Goal: Task Accomplishment & Management: Complete application form

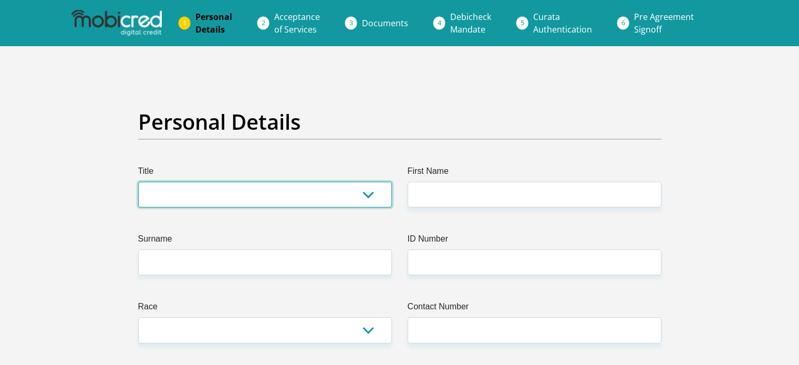
click at [296, 194] on select "Mr Ms Mrs Dr [PERSON_NAME]" at bounding box center [265, 195] width 254 height 26
select select "Mrs"
click at [138, 182] on select "Mr Ms Mrs Dr [PERSON_NAME]" at bounding box center [265, 195] width 254 height 26
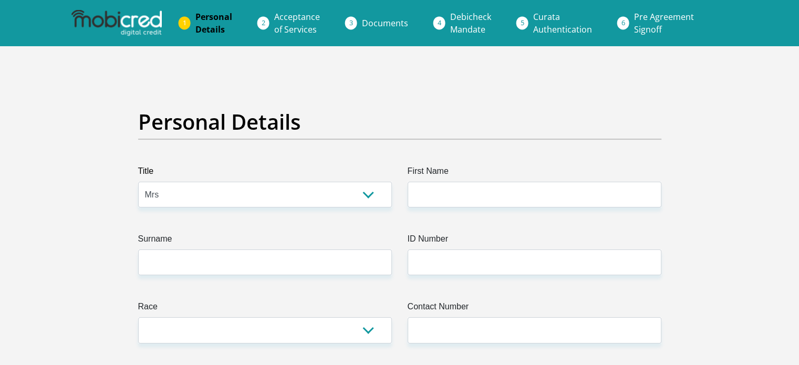
click at [527, 168] on label "First Name" at bounding box center [535, 173] width 254 height 17
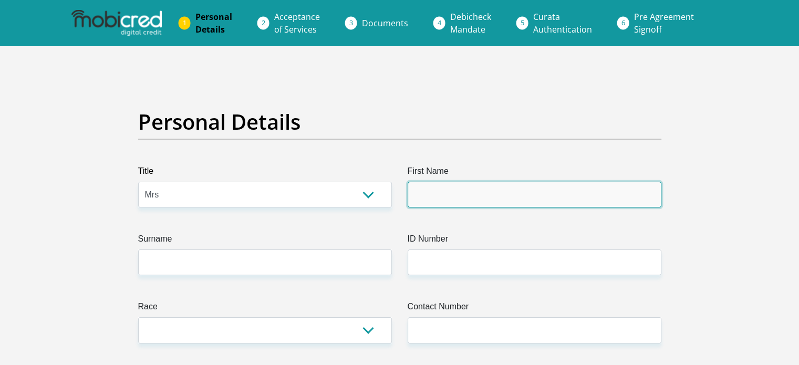
click at [527, 182] on input "First Name" at bounding box center [535, 195] width 254 height 26
click at [529, 188] on input "First Name" at bounding box center [535, 195] width 254 height 26
type input "CareyAnnRachelGobind"
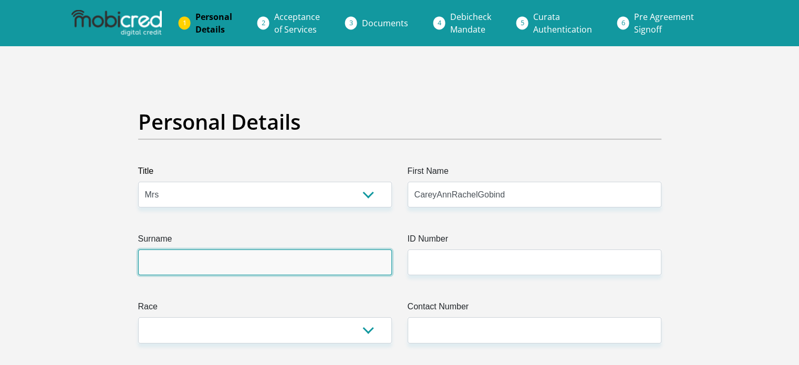
type input "CareyGobind"
type input "0653747509"
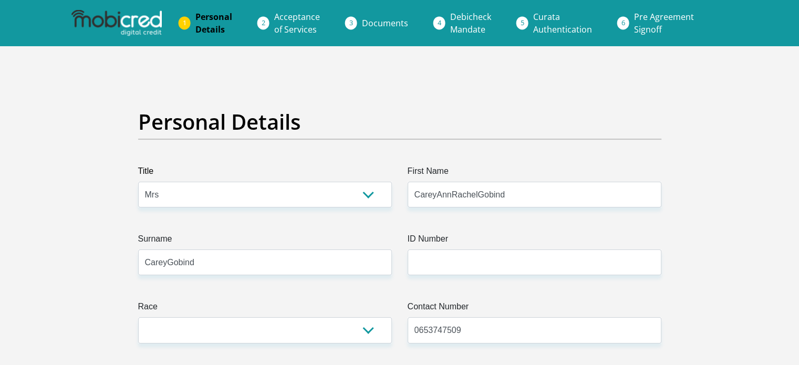
select select "ZAF"
type input "14 Queen Elizabeth Drive"
type input "Dawncliffe, Westville"
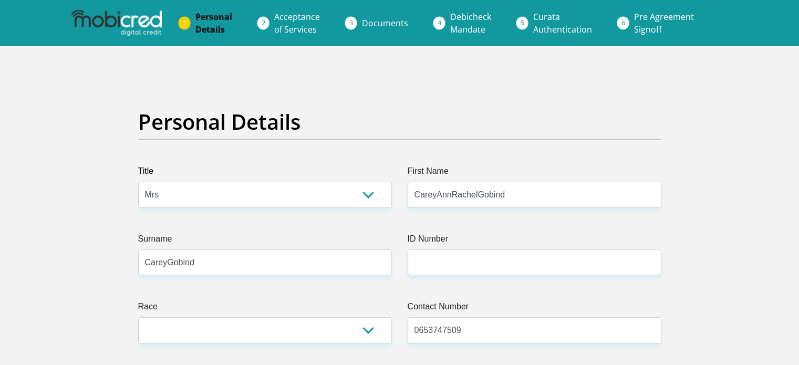
type input "3952"
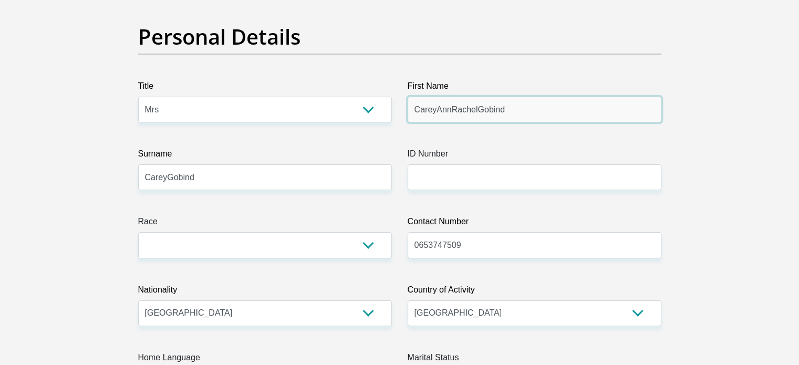
scroll to position [105, 0]
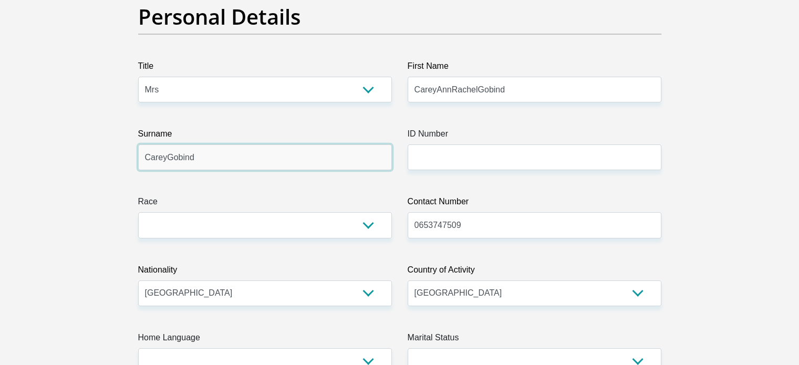
drag, startPoint x: 293, startPoint y: 153, endPoint x: 74, endPoint y: 157, distance: 219.2
type input "Gobind"
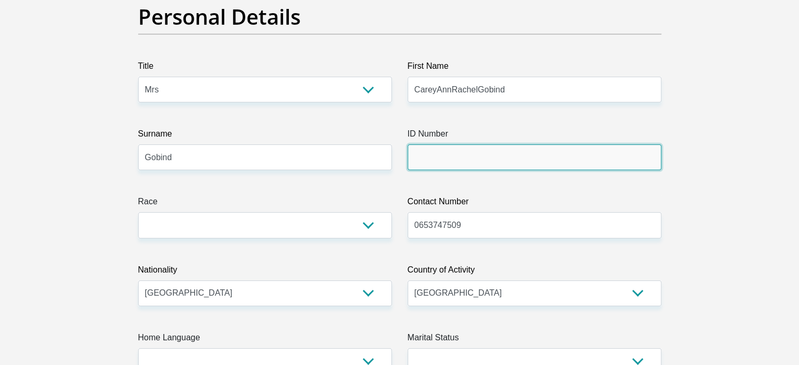
click at [481, 156] on input "ID Number" at bounding box center [535, 158] width 254 height 26
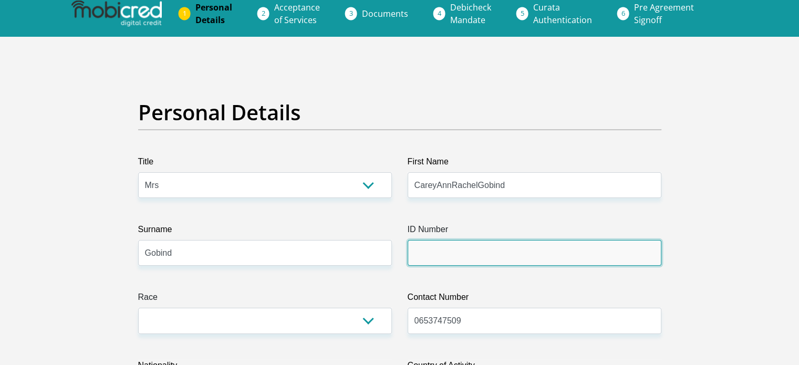
scroll to position [0, 0]
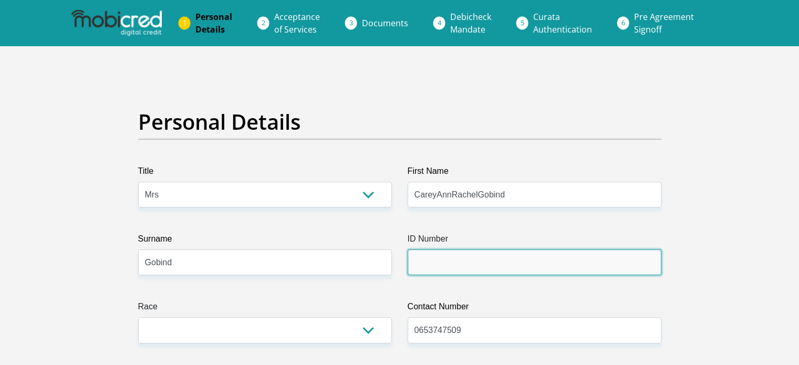
click at [461, 265] on input "ID Number" at bounding box center [535, 263] width 254 height 26
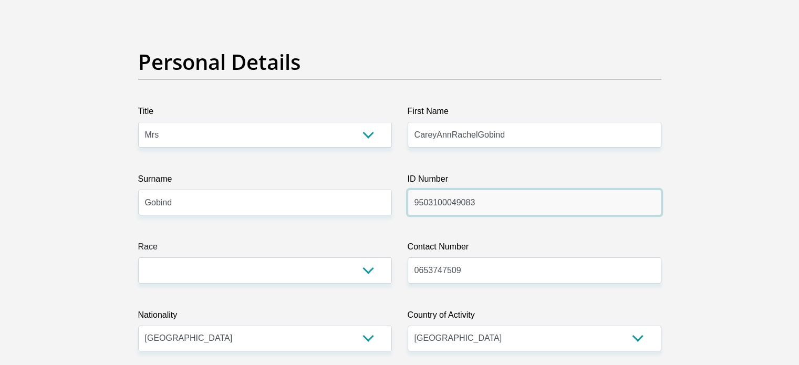
scroll to position [105, 0]
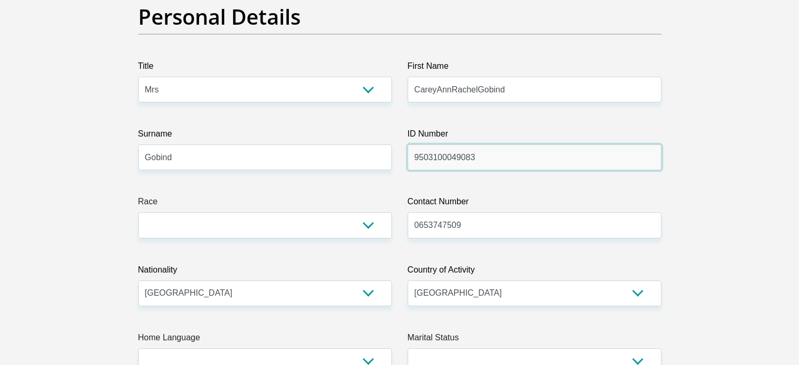
type input "9503100049083"
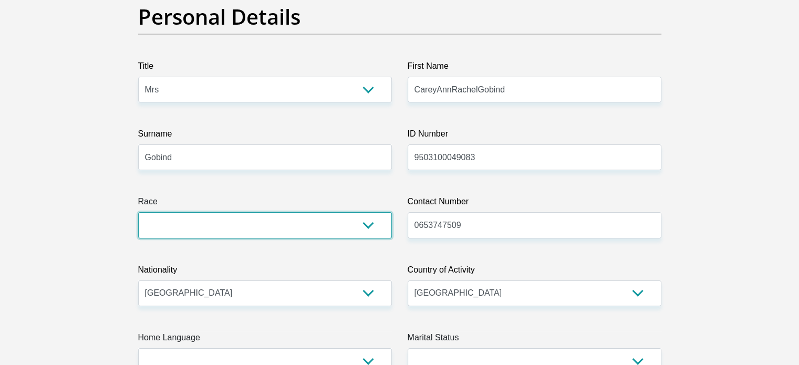
click at [307, 236] on select "Black Coloured Indian White Other" at bounding box center [265, 225] width 254 height 26
select select "3"
click at [138, 212] on select "Black Coloured Indian White Other" at bounding box center [265, 225] width 254 height 26
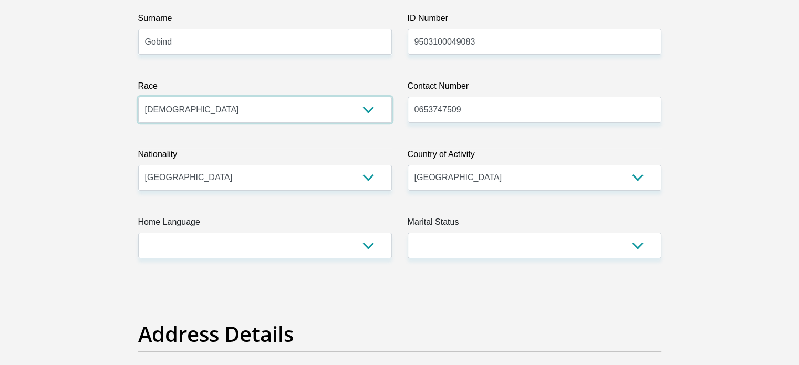
scroll to position [263, 0]
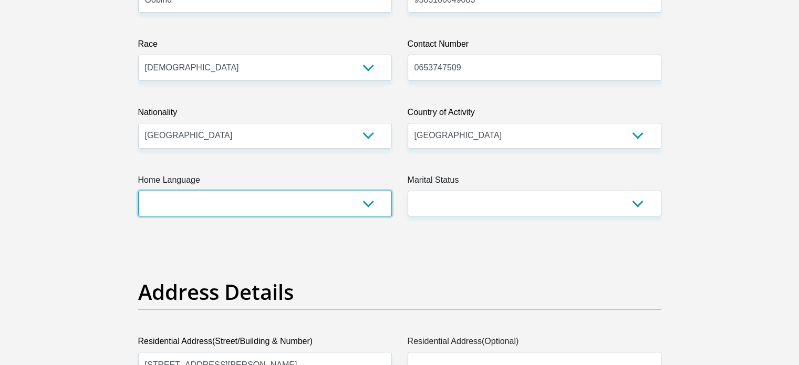
click at [233, 205] on select "Afrikaans English Sepedi South Ndebele Southern Sotho Swati Tsonga Tswana Venda…" at bounding box center [265, 204] width 254 height 26
select select "eng"
click at [138, 191] on select "Afrikaans English Sepedi South Ndebele Southern Sotho Swati Tsonga Tswana Venda…" at bounding box center [265, 204] width 254 height 26
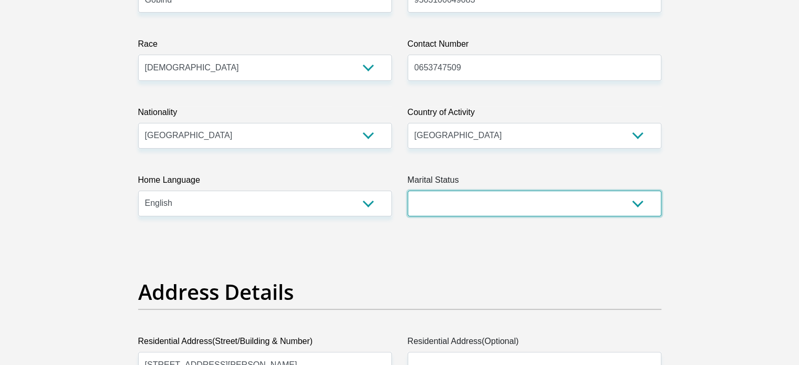
click at [509, 212] on select "Married ANC Single Divorced Widowed Married COP or Customary Law" at bounding box center [535, 204] width 254 height 26
select select "5"
click at [408, 191] on select "Married ANC Single Divorced Widowed Married COP or Customary Law" at bounding box center [535, 204] width 254 height 26
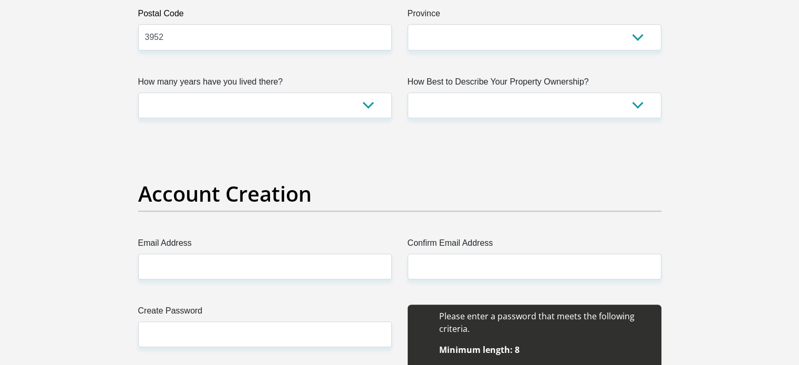
scroll to position [841, 0]
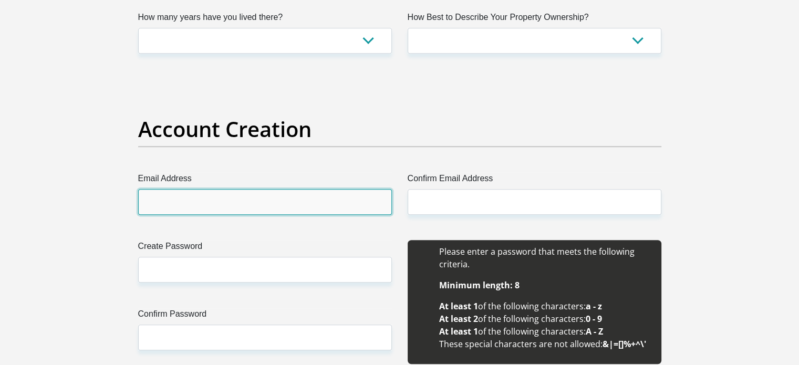
click at [247, 197] on input "Email Address" at bounding box center [265, 202] width 254 height 26
type input "cars.govender@gmail.com"
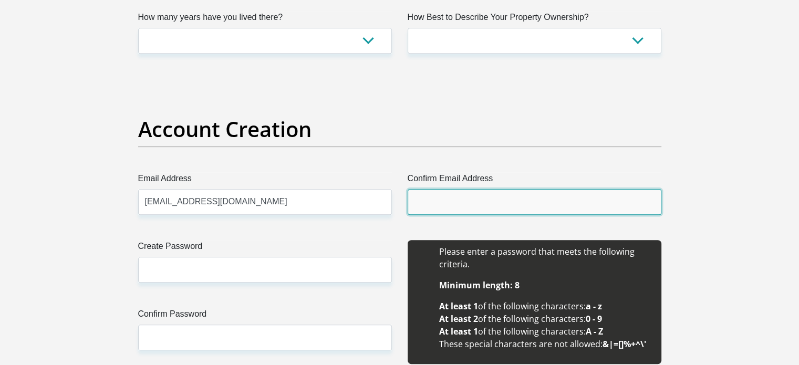
type input "cars.govender@gmail.com"
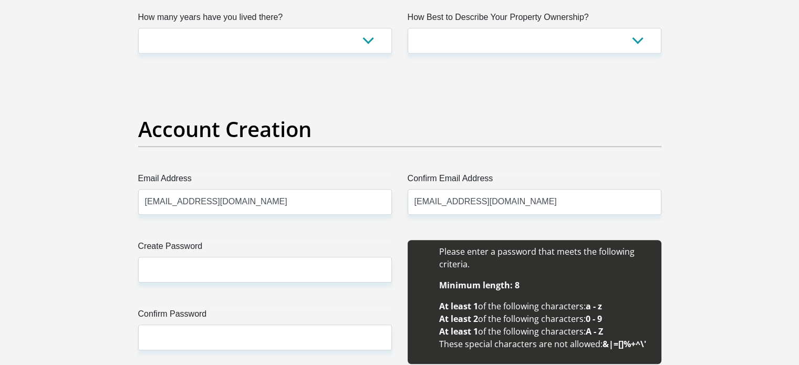
type input "Carey Ann Rachel Gobind"
type input "Carey Gobind"
type input "0653747509"
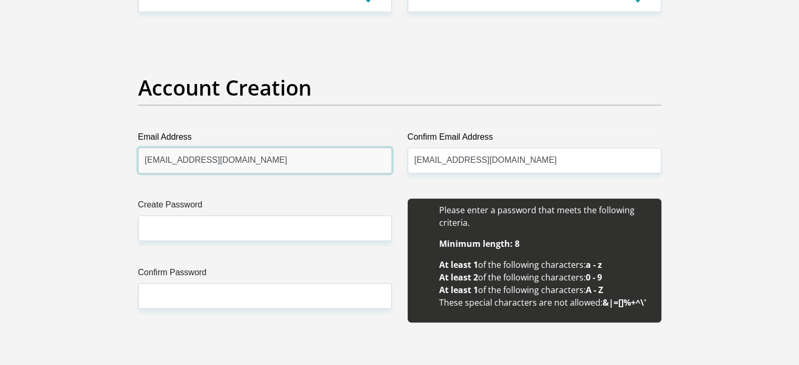
scroll to position [946, 0]
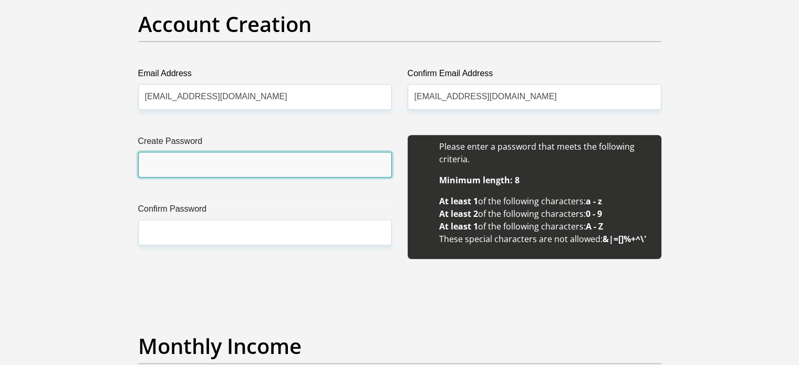
click at [211, 155] on input "Create Password" at bounding box center [265, 165] width 254 height 26
type input "CareyGobind19@3"
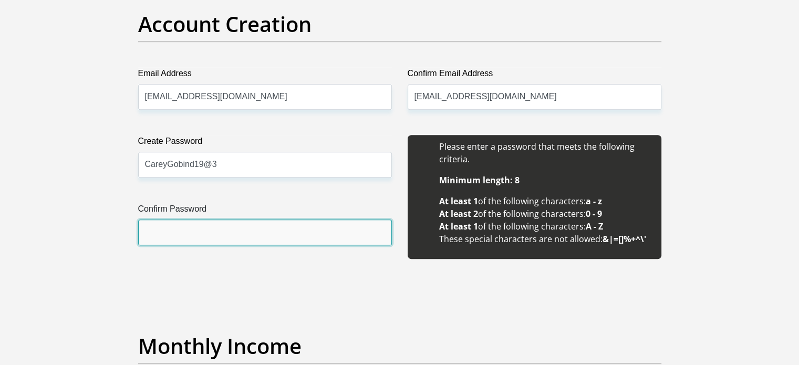
click at [183, 241] on input "Confirm Password" at bounding box center [265, 233] width 254 height 26
type input "CareyGobind19@3"
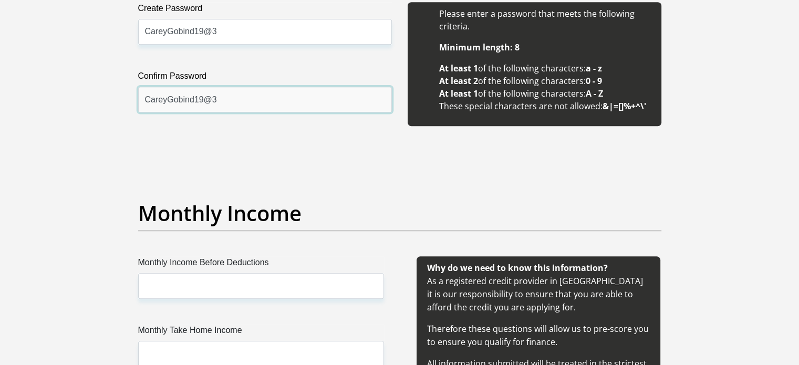
scroll to position [1104, 0]
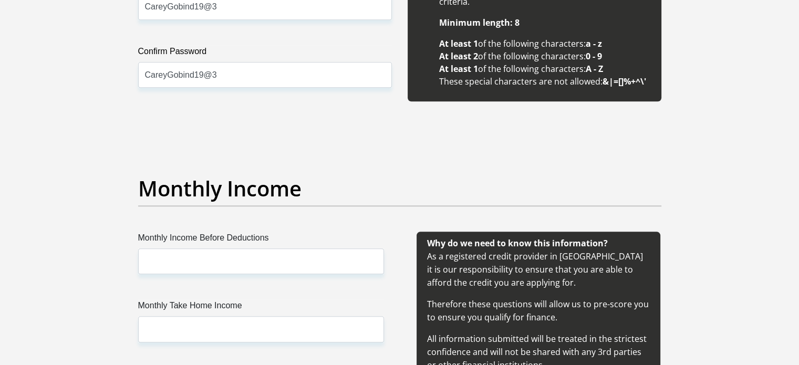
click at [201, 248] on label "Monthly Income Before Deductions" at bounding box center [261, 240] width 246 height 17
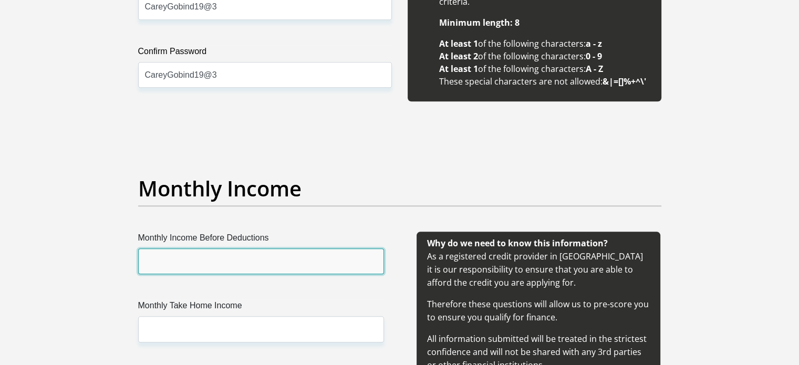
click at [201, 249] on input "Monthly Income Before Deductions" at bounding box center [261, 262] width 246 height 26
type input "18000"
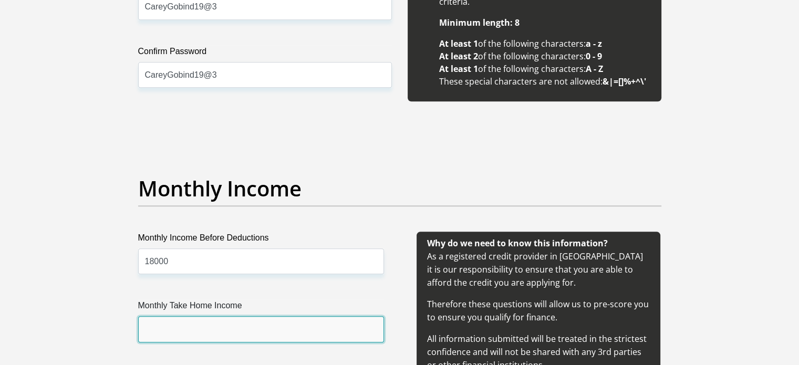
click at [260, 329] on input "Monthly Take Home Income" at bounding box center [261, 329] width 246 height 26
type input "2"
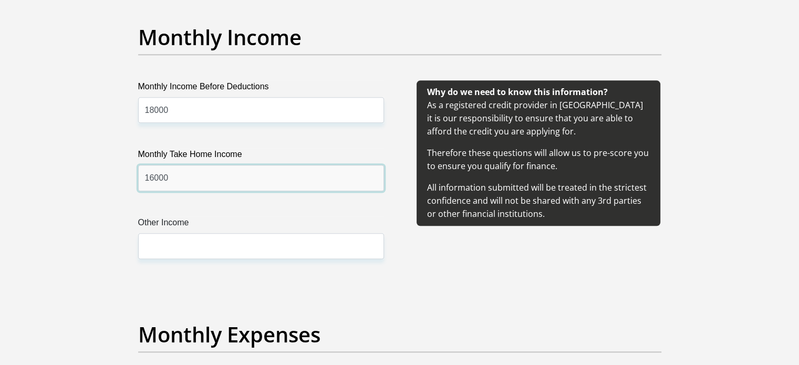
scroll to position [1261, 0]
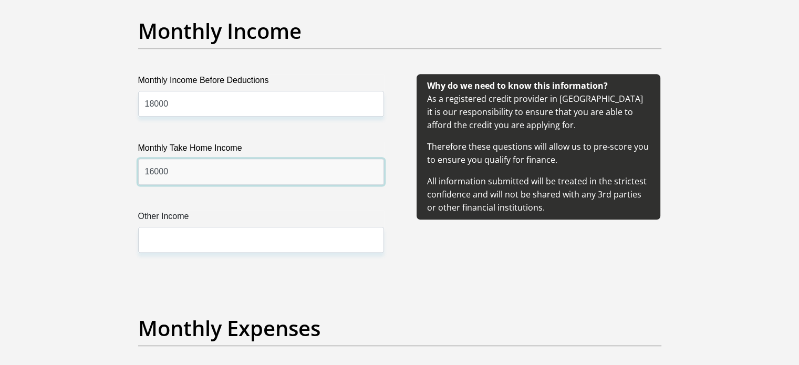
type input "16000"
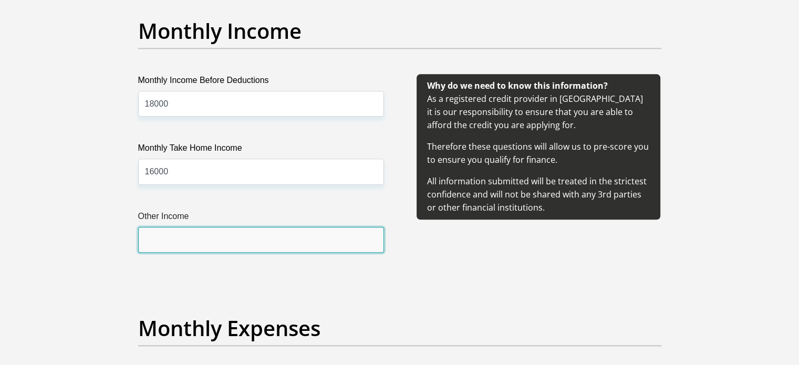
click at [174, 239] on input "Other Income" at bounding box center [261, 240] width 246 height 26
type input "0"
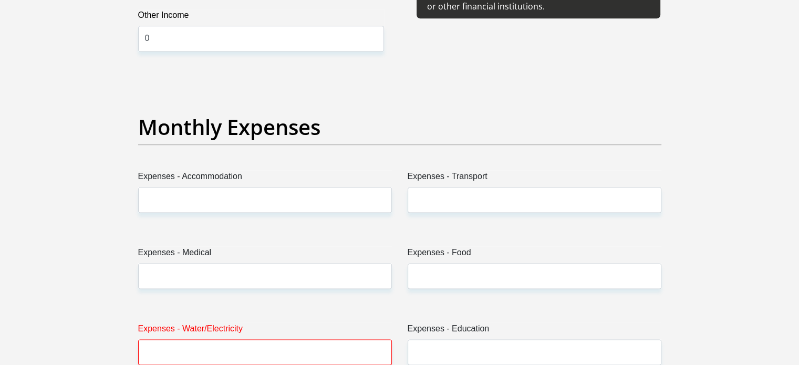
scroll to position [1524, 0]
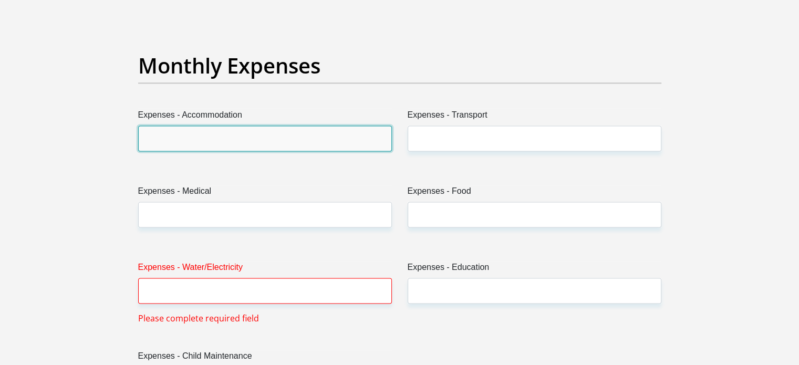
click at [317, 138] on input "Expenses - Accommodation" at bounding box center [265, 139] width 254 height 26
type input "0"
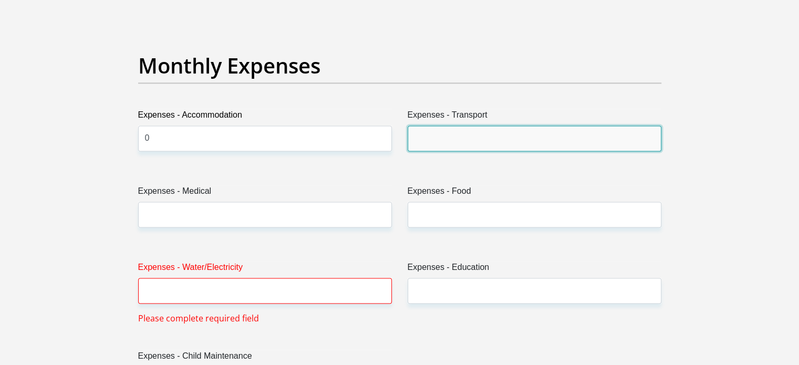
click at [446, 134] on input "Expenses - Transport" at bounding box center [535, 139] width 254 height 26
type input "1200"
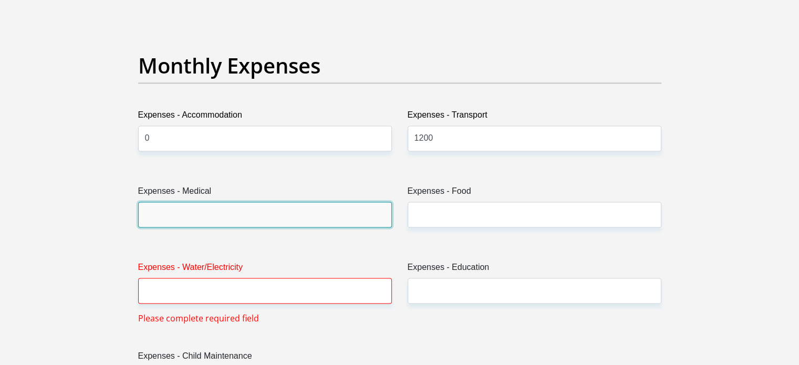
click at [242, 217] on input "Expenses - Medical" at bounding box center [265, 215] width 254 height 26
type input "0"
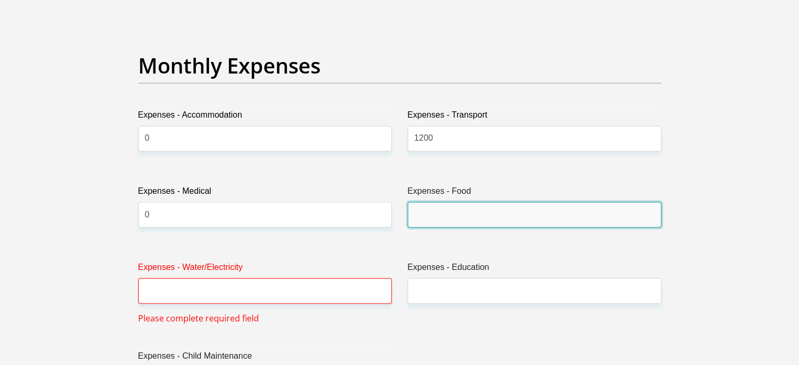
click at [463, 212] on input "Expenses - Food" at bounding box center [535, 215] width 254 height 26
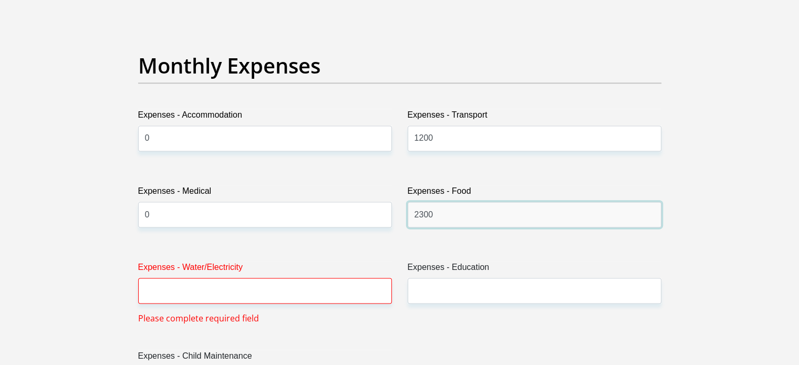
type input "2300"
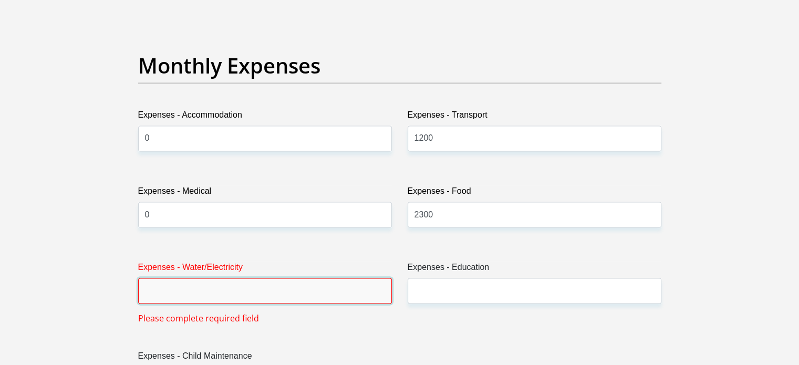
click at [360, 288] on input "Expenses - Water/Electricity" at bounding box center [265, 291] width 254 height 26
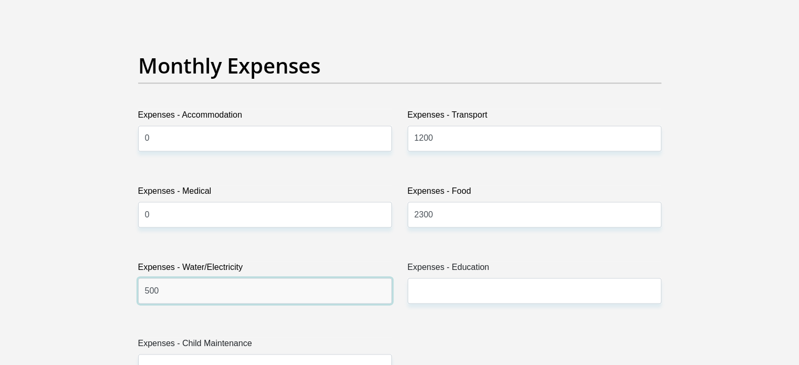
type input "500"
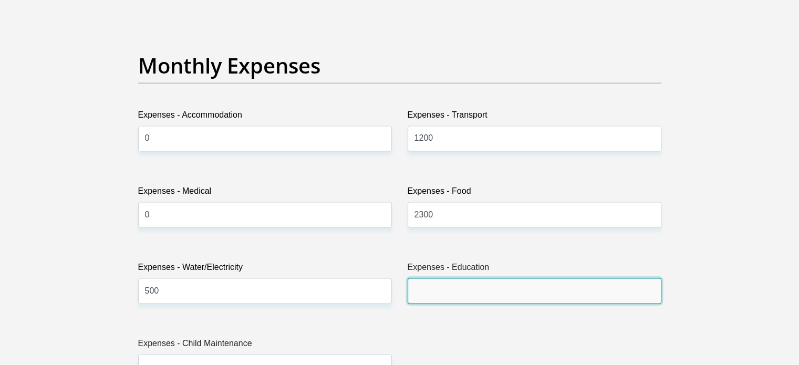
click at [432, 285] on input "Expenses - Education" at bounding box center [535, 291] width 254 height 26
type input "3000"
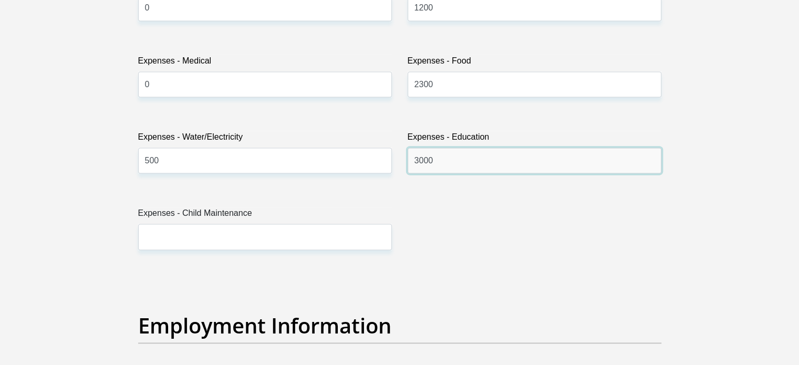
scroll to position [1734, 0]
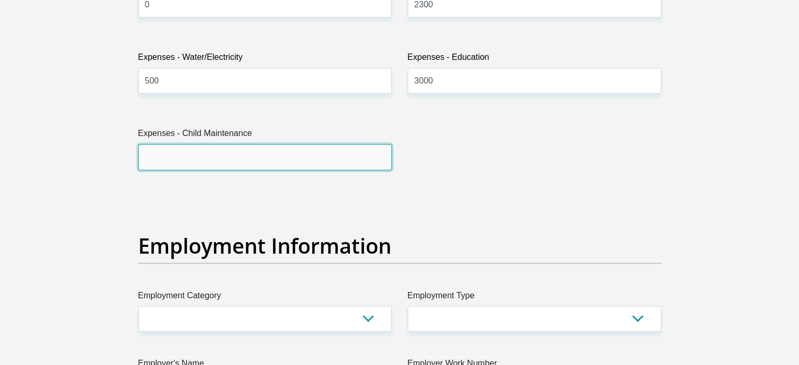
click at [243, 166] on input "Expenses - Child Maintenance" at bounding box center [265, 157] width 254 height 26
type input "0"
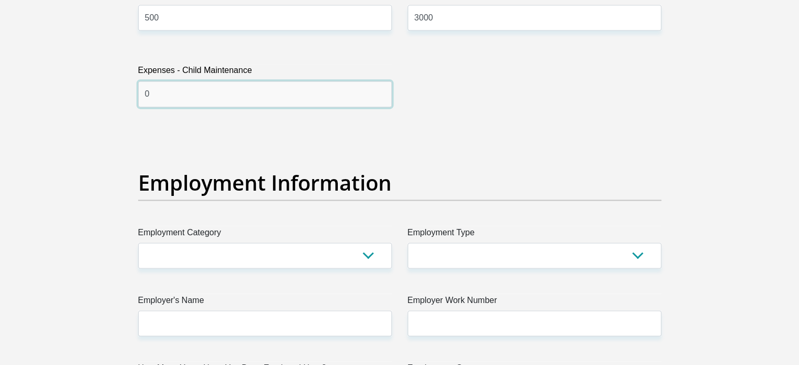
scroll to position [1892, 0]
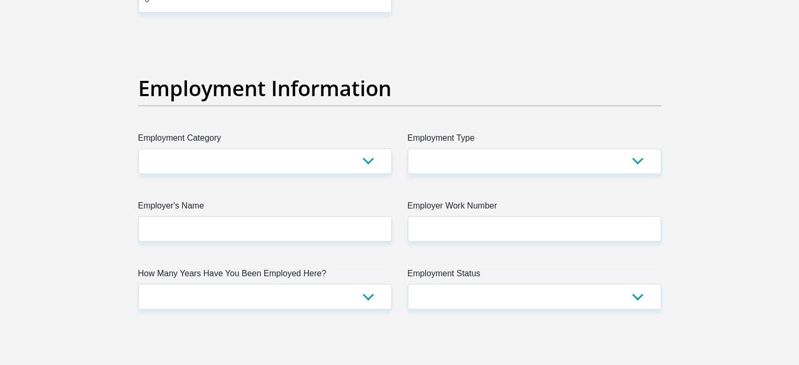
click at [229, 180] on div "Title Mr Ms Mrs Dr Other First Name CareyAnnRachelGobind Surname Gobind ID Numb…" at bounding box center [399, 8] width 539 height 3470
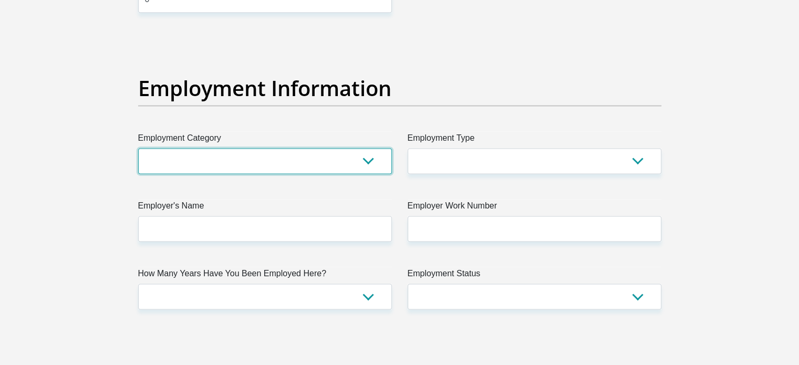
click at [231, 161] on select "AGRICULTURE ALCOHOL & TOBACCO CONSTRUCTION MATERIALS METALLURGY EQUIPMENT FOR R…" at bounding box center [265, 161] width 254 height 26
select select "45"
click at [138, 148] on select "AGRICULTURE ALCOHOL & TOBACCO CONSTRUCTION MATERIALS METALLURGY EQUIPMENT FOR R…" at bounding box center [265, 161] width 254 height 26
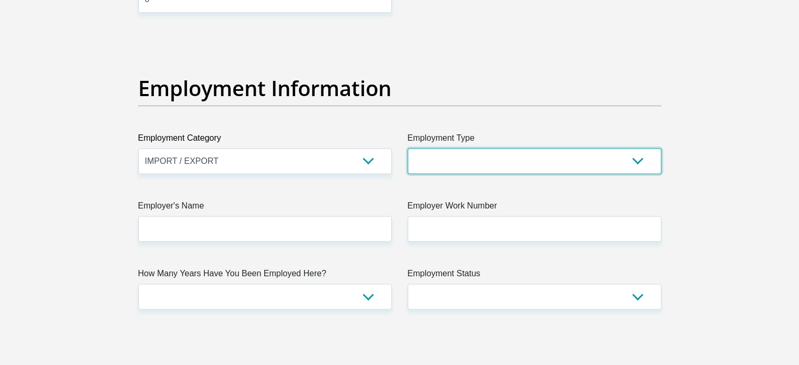
click at [453, 161] on select "College/Lecturer Craft Seller Creative Driver Executive Farmer Forces - Non Com…" at bounding box center [535, 161] width 254 height 26
select select "Office Staff/Clerk"
click at [408, 148] on select "College/Lecturer Craft Seller Creative Driver Executive Farmer Forces - Non Com…" at bounding box center [535, 161] width 254 height 26
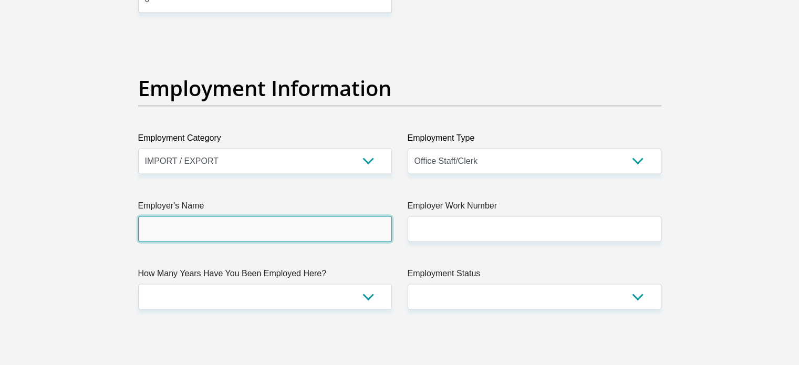
click at [259, 225] on input "Employer's Name" at bounding box center [265, 229] width 254 height 26
type input "secureone"
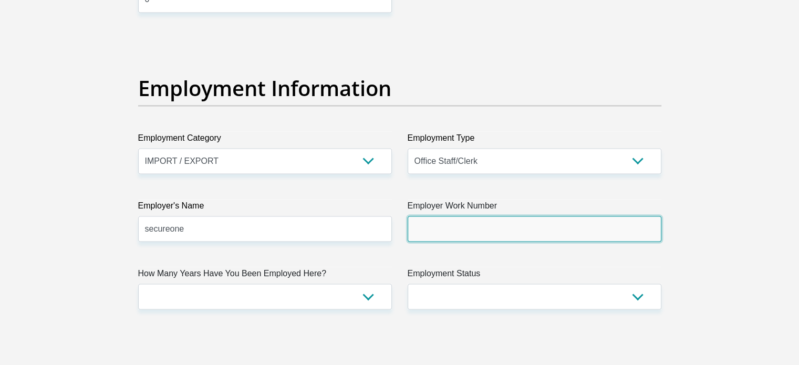
click at [446, 222] on input "Employer Work Number" at bounding box center [535, 229] width 254 height 26
type input "0653747509"
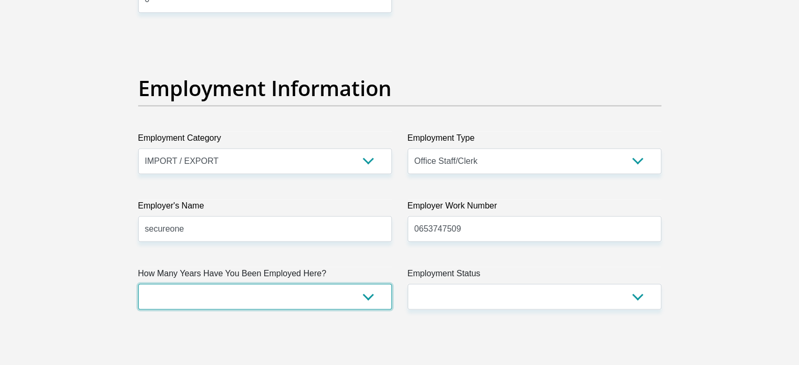
click at [349, 289] on select "less than 1 year 1-3 years 3-5 years 5+ years" at bounding box center [265, 297] width 254 height 26
select select "48"
click at [138, 284] on select "less than 1 year 1-3 years 3-5 years 5+ years" at bounding box center [265, 297] width 254 height 26
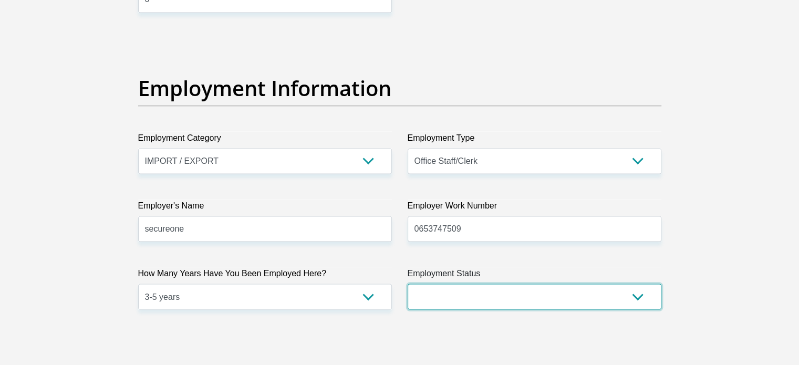
click at [521, 299] on select "Permanent/Full-time Part-time/Casual Contract Worker Self-Employed Housewife Re…" at bounding box center [535, 297] width 254 height 26
select select "1"
click at [408, 284] on select "Permanent/Full-time Part-time/Casual Contract Worker Self-Employed Housewife Re…" at bounding box center [535, 297] width 254 height 26
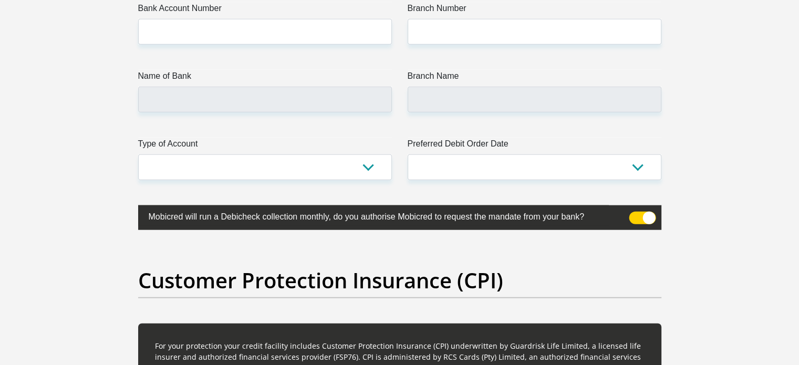
scroll to position [2470, 0]
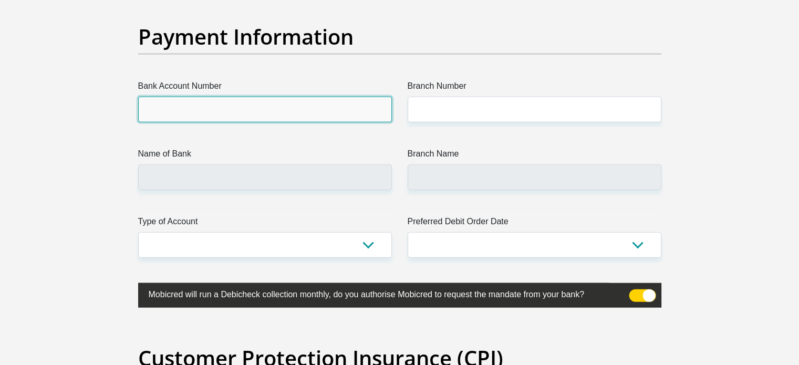
click at [294, 117] on input "Bank Account Number" at bounding box center [265, 110] width 254 height 26
click at [328, 101] on input "Bank Account Number" at bounding box center [265, 110] width 254 height 26
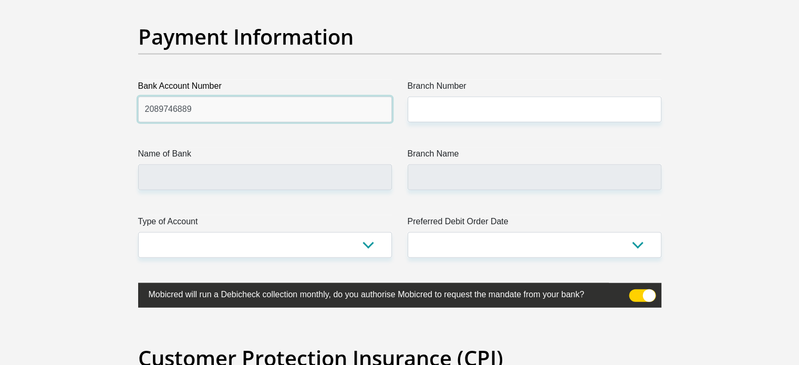
type input "2089746889"
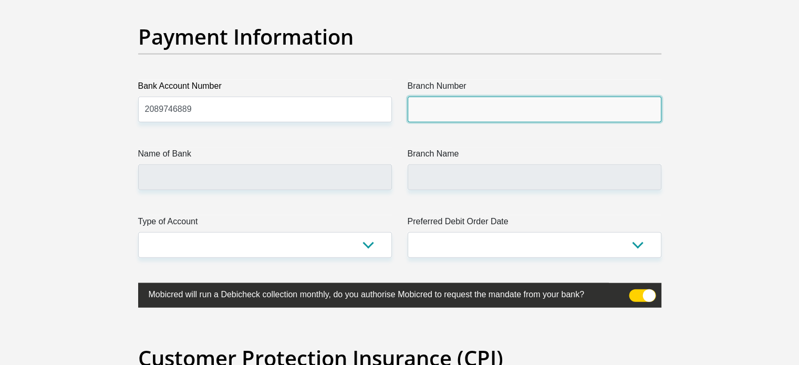
click at [436, 102] on input "Branch Number" at bounding box center [535, 110] width 254 height 26
type input "470010"
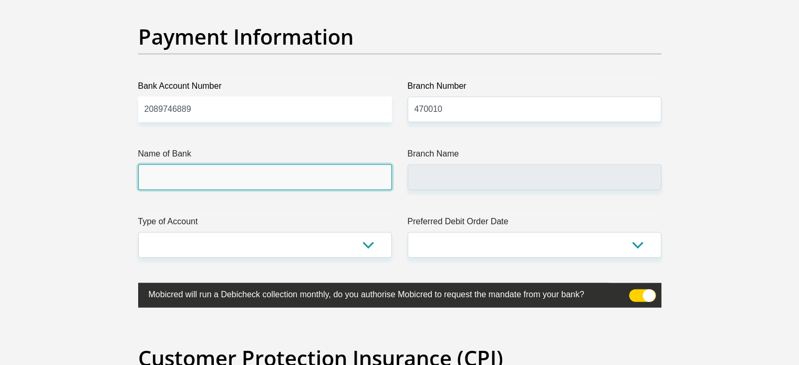
click at [280, 174] on input "Name of Bank" at bounding box center [265, 177] width 254 height 26
type input "CAPITEC BANK LIMITED"
type input "CAPITEC BANK CPC"
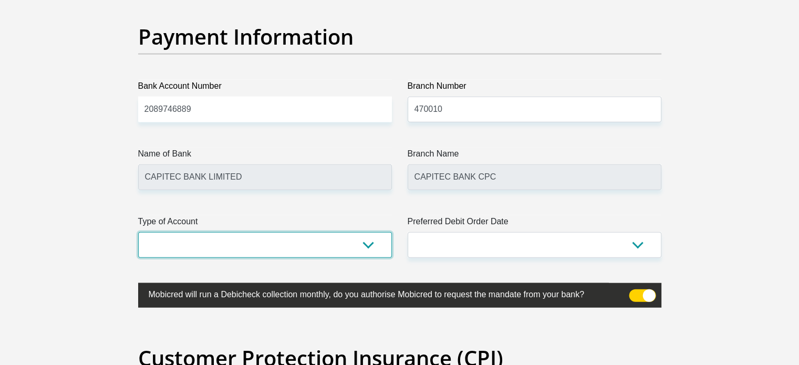
click at [269, 238] on select "Cheque Savings" at bounding box center [265, 245] width 254 height 26
select select "SAV"
click at [138, 232] on select "Cheque Savings" at bounding box center [265, 245] width 254 height 26
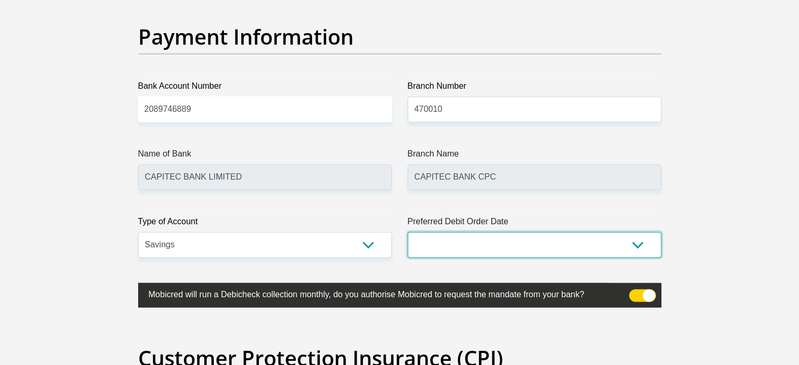
click at [457, 248] on select "1st 2nd 3rd 4th 5th 7th 18th 19th 20th 21st 22nd 23rd 24th 25th 26th 27th 28th …" at bounding box center [535, 245] width 254 height 26
select select "26"
click at [408, 232] on select "1st 2nd 3rd 4th 5th 7th 18th 19th 20th 21st 22nd 23rd 24th 25th 26th 27th 28th …" at bounding box center [535, 245] width 254 height 26
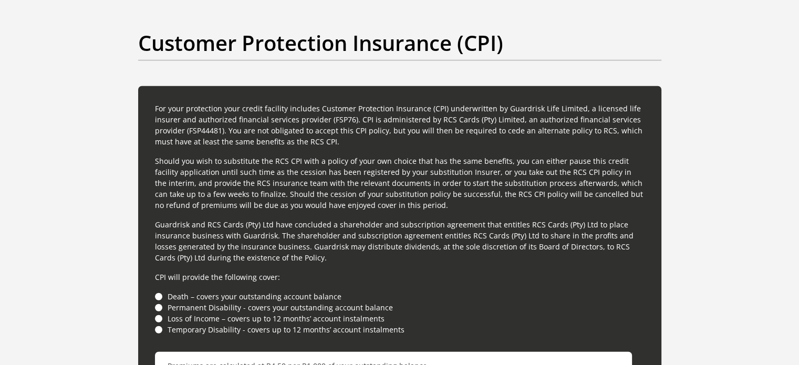
scroll to position [2996, 0]
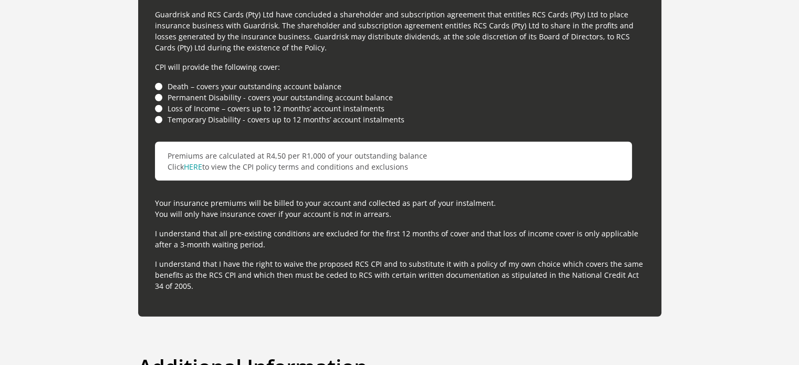
click at [158, 85] on li "Death – covers your outstanding account balance" at bounding box center [400, 86] width 490 height 11
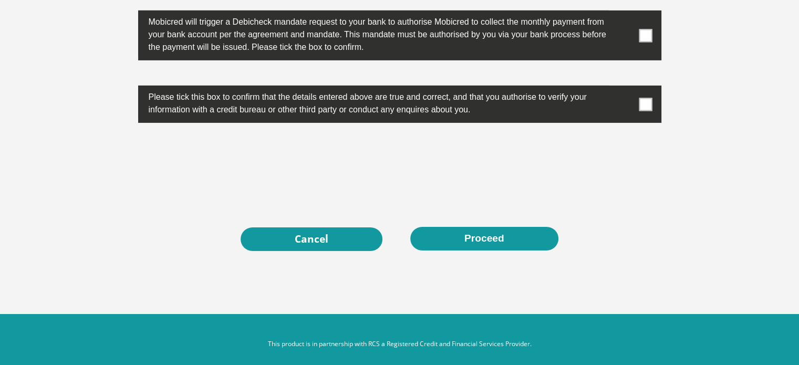
scroll to position [3453, 0]
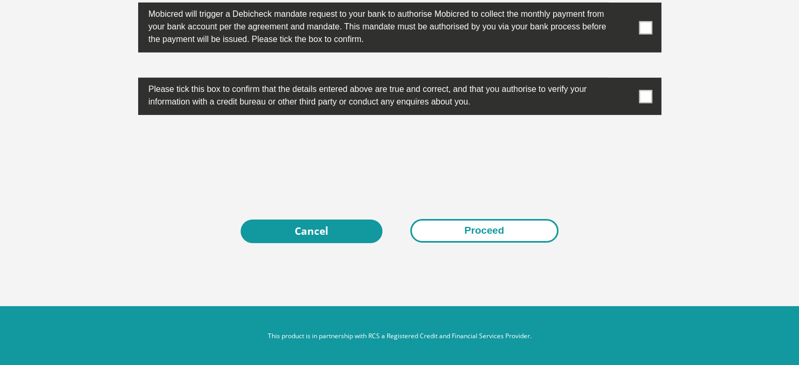
click at [505, 232] on button "Proceed" at bounding box center [484, 231] width 148 height 24
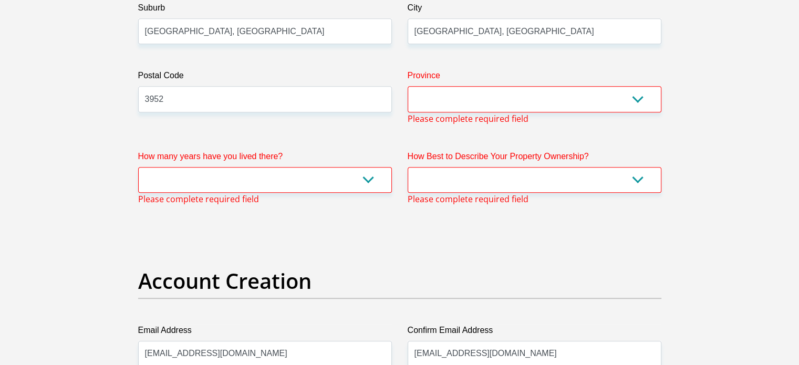
scroll to position [728, 0]
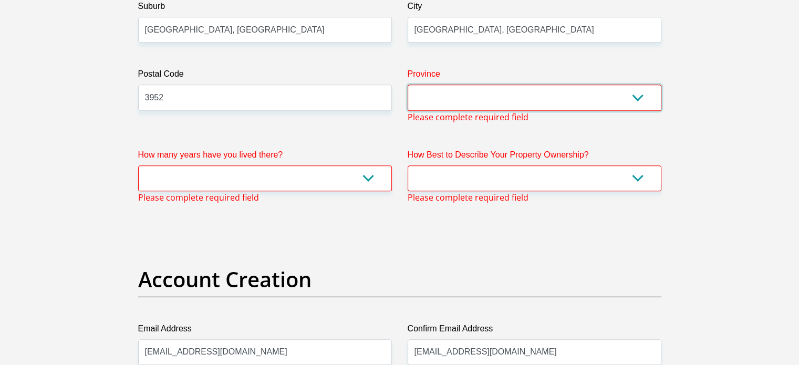
click at [495, 101] on select "Eastern Cape Free State Gauteng KwaZulu-Natal Limpopo Mpumalanga Northern Cape …" at bounding box center [535, 98] width 254 height 26
click at [495, 100] on select "Eastern Cape Free State Gauteng KwaZulu-Natal Limpopo Mpumalanga Northern Cape …" at bounding box center [535, 98] width 254 height 26
select select "KwaZulu-Natal"
click at [408, 85] on select "Eastern Cape Free State Gauteng KwaZulu-Natal Limpopo Mpumalanga Northern Cape …" at bounding box center [535, 98] width 254 height 26
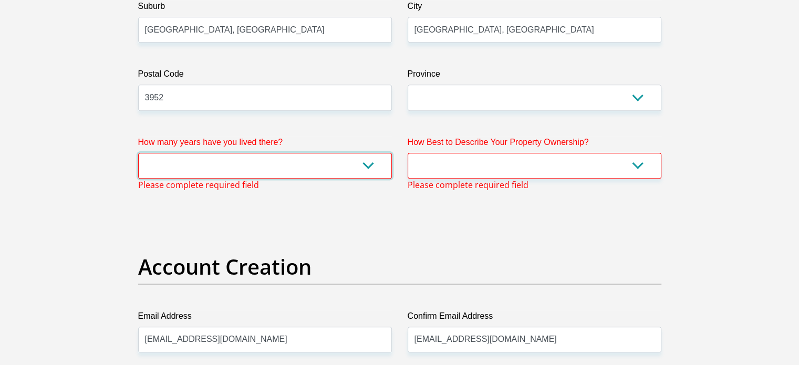
click at [305, 171] on select "less than 1 year 1-3 years 3-5 years 5+ years" at bounding box center [265, 166] width 254 height 26
select select "5"
click at [138, 153] on select "less than 1 year 1-3 years 3-5 years 5+ years" at bounding box center [265, 166] width 254 height 26
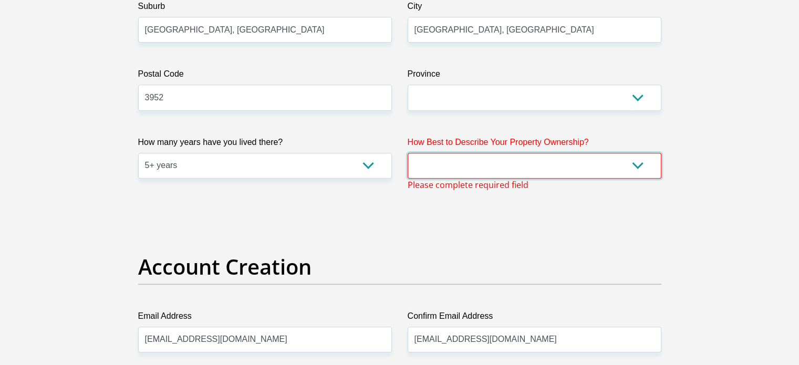
click at [477, 153] on select "Owned Rented Family Owned Company Dwelling" at bounding box center [535, 166] width 254 height 26
select select "parents"
click at [408, 153] on select "Owned Rented Family Owned Company Dwelling" at bounding box center [535, 166] width 254 height 26
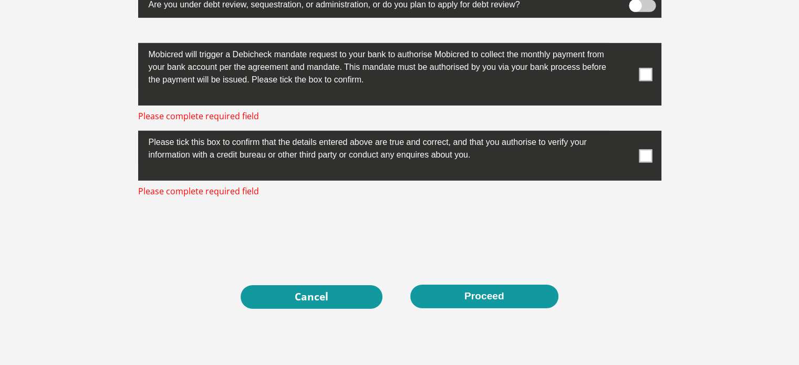
scroll to position [3386, 0]
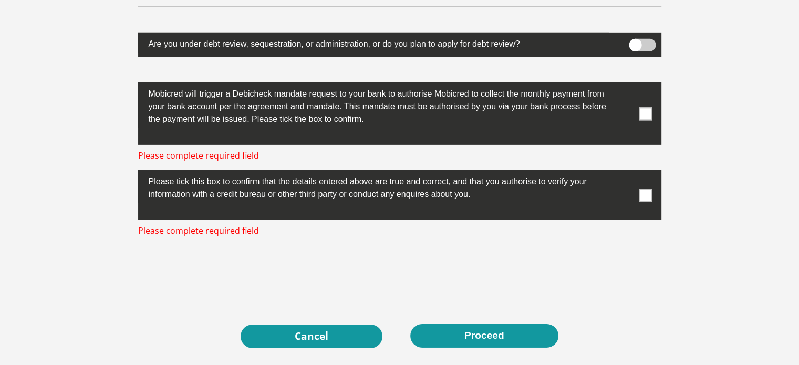
click at [645, 189] on span at bounding box center [645, 195] width 13 height 13
click at [625, 173] on input "checkbox" at bounding box center [625, 173] width 0 height 0
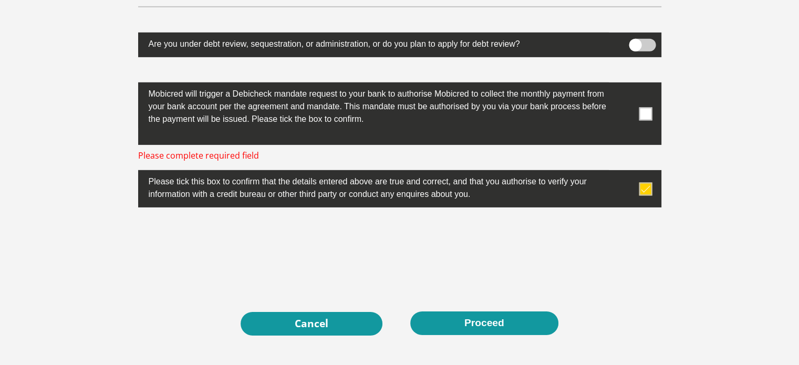
click at [647, 112] on span at bounding box center [645, 113] width 13 height 13
click at [625, 85] on input "checkbox" at bounding box center [625, 85] width 0 height 0
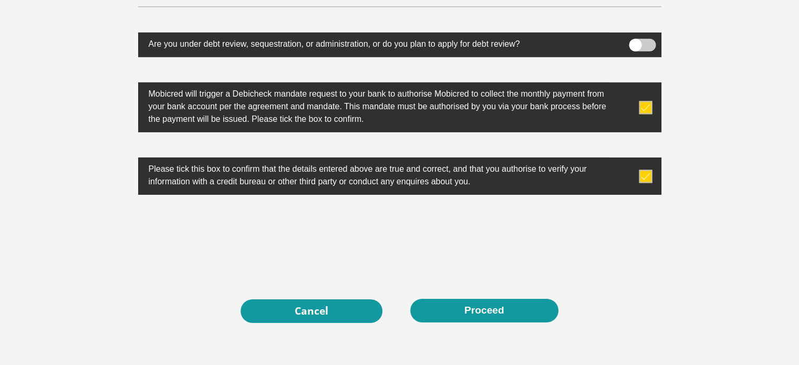
click at [482, 320] on button "Proceed" at bounding box center [484, 311] width 148 height 24
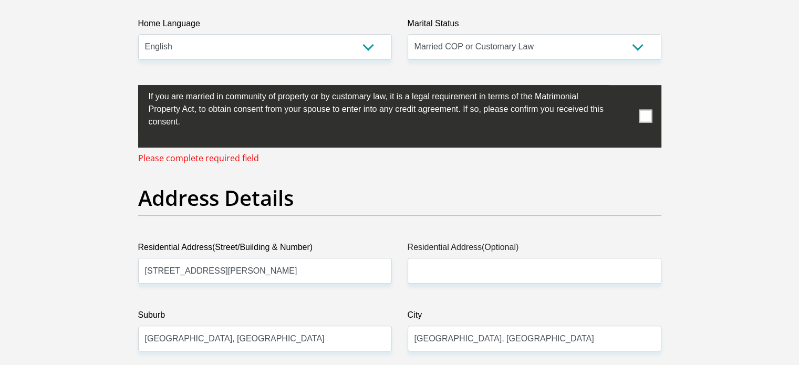
scroll to position [413, 0]
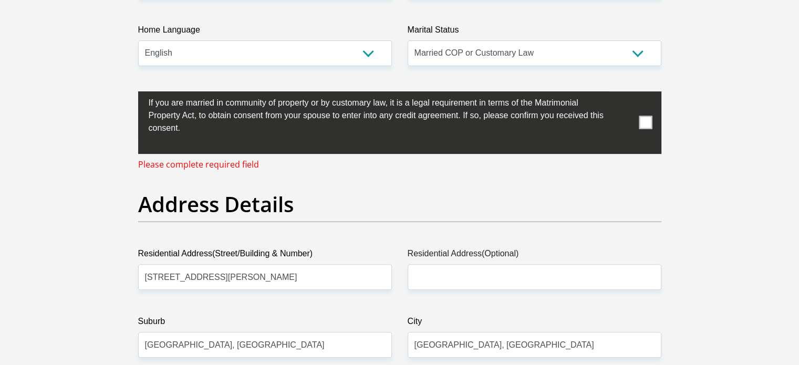
click at [640, 121] on span at bounding box center [645, 122] width 13 height 13
click at [128, 94] on input "checkbox" at bounding box center [128, 94] width 0 height 0
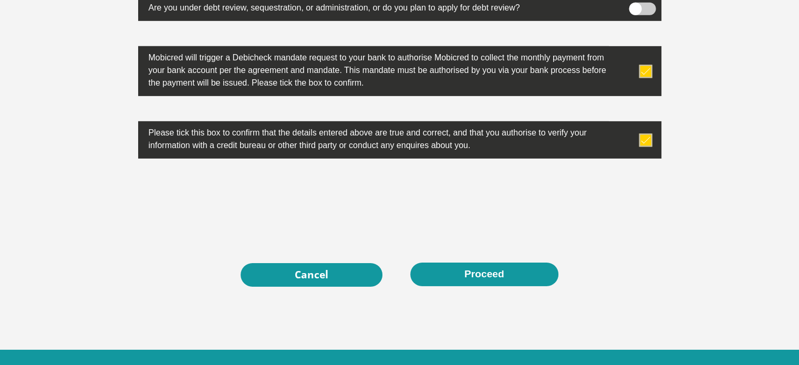
scroll to position [3453, 0]
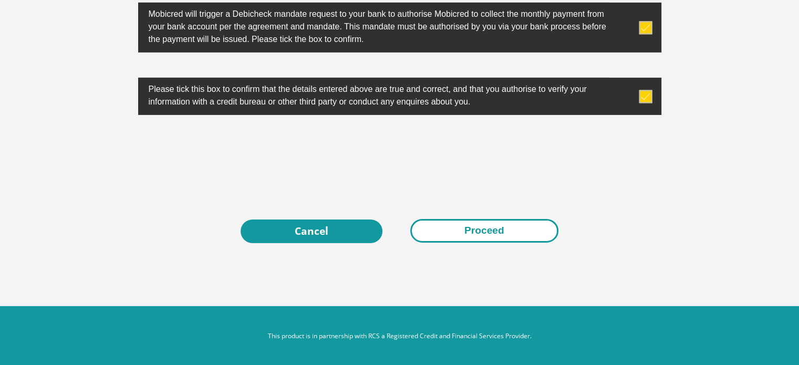
click at [462, 222] on button "Proceed" at bounding box center [484, 231] width 148 height 24
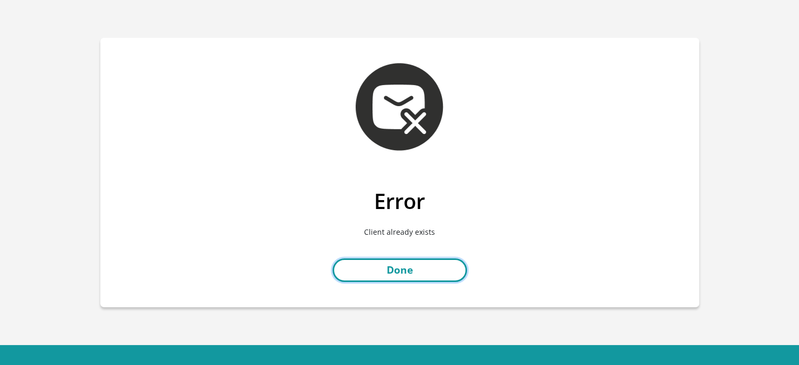
click at [390, 271] on link "Done" at bounding box center [400, 271] width 135 height 24
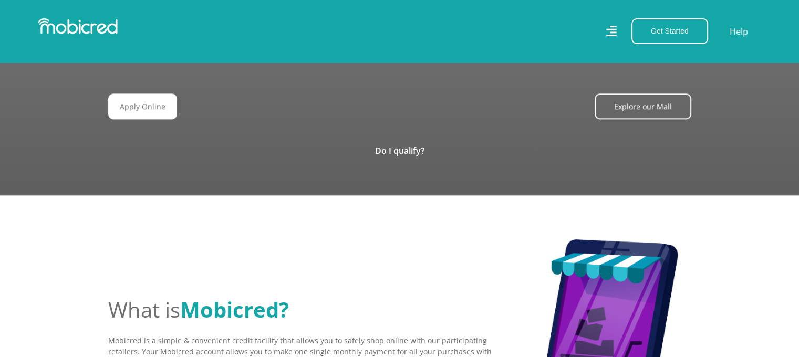
scroll to position [1261, 0]
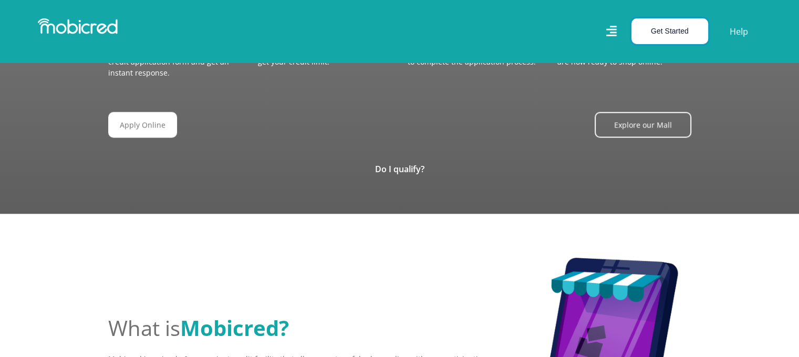
click at [661, 38] on button "Get Started" at bounding box center [670, 31] width 77 height 26
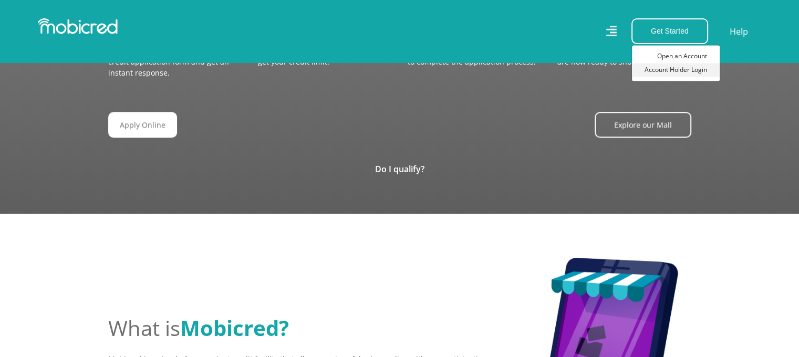
click at [661, 69] on link "Account Holder Login" at bounding box center [676, 70] width 88 height 14
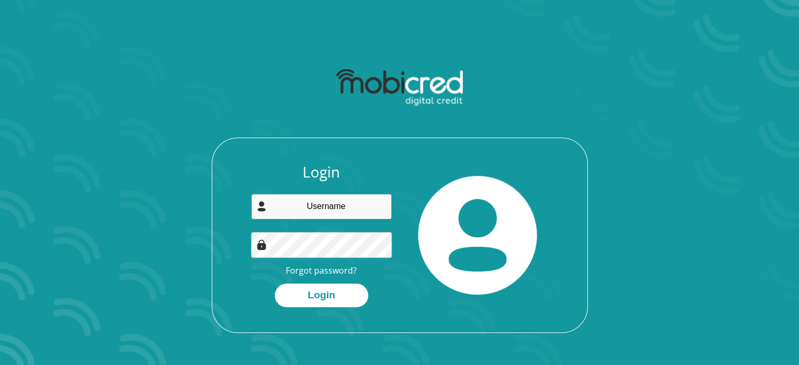
click at [324, 205] on input "email" at bounding box center [321, 207] width 141 height 26
type input "[EMAIL_ADDRESS][DOMAIN_NAME]"
click at [248, 280] on div "Login cars.govender@gmail.com Forgot password? Login" at bounding box center [321, 235] width 157 height 144
click at [284, 276] on div "Login cars.govender@gmail.com Forgot password? Login" at bounding box center [321, 235] width 157 height 144
click at [292, 269] on link "Forgot password?" at bounding box center [321, 271] width 71 height 12
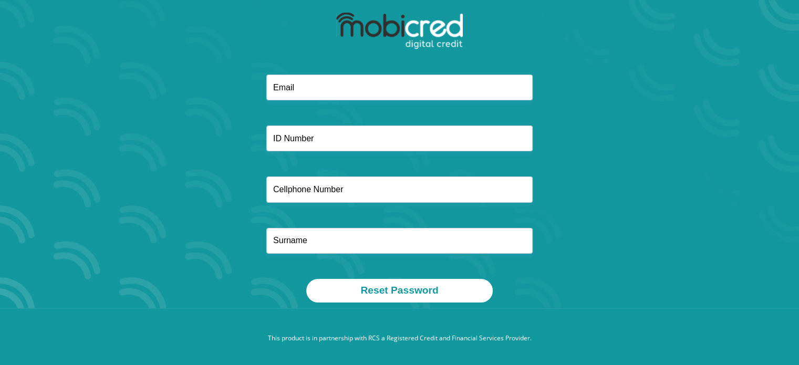
scroll to position [60, 0]
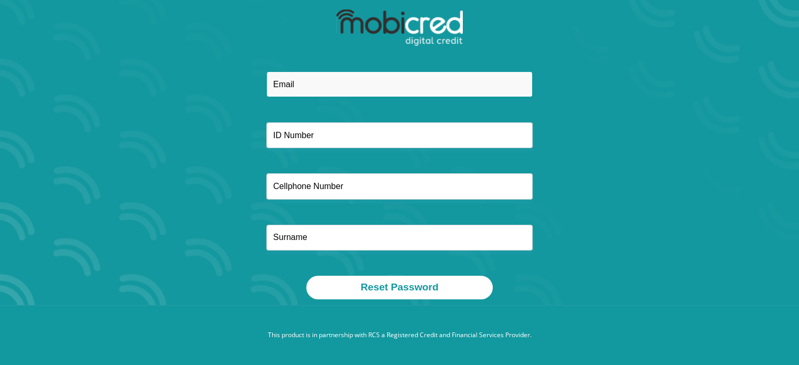
click at [287, 85] on input "email" at bounding box center [399, 84] width 266 height 26
type input "cars.govender@gmail.com"
type input "0653747509"
type input "Carey Gobind"
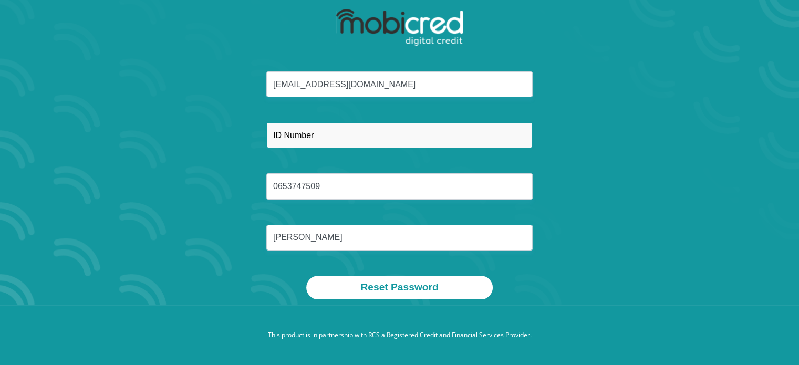
click at [334, 132] on input "text" at bounding box center [399, 135] width 266 height 26
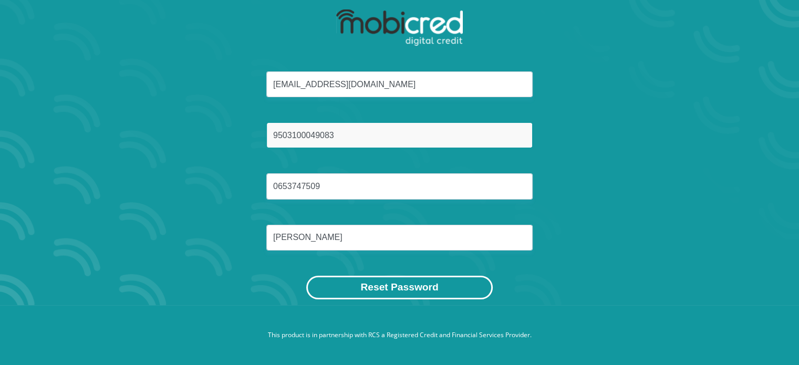
type input "9503100049083"
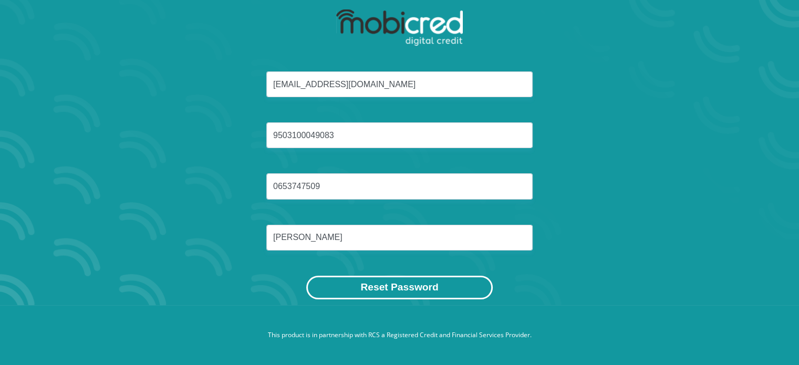
click at [389, 283] on button "Reset Password" at bounding box center [399, 288] width 186 height 24
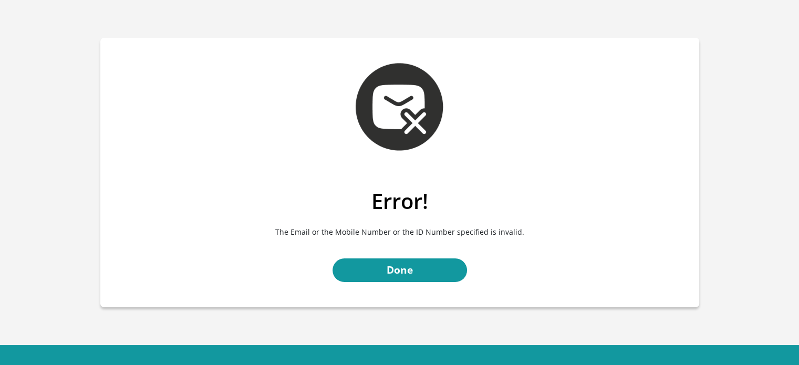
click at [387, 282] on div "Error! The Email or the Mobile Number or the ID Number specified is invalid. Do…" at bounding box center [399, 248] width 599 height 119
click at [385, 275] on link "Done" at bounding box center [400, 271] width 135 height 24
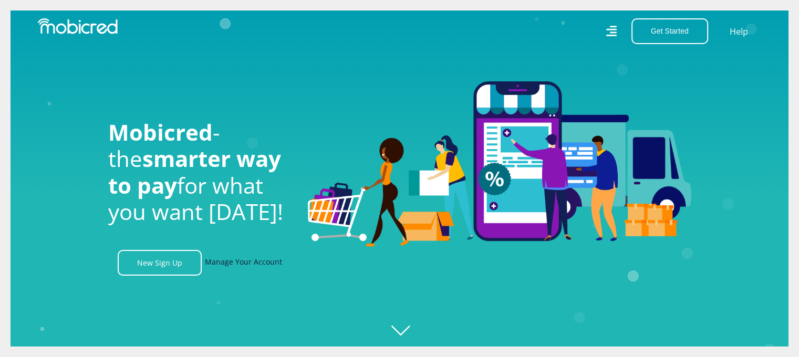
click at [256, 270] on link "Manage Your Account" at bounding box center [243, 263] width 77 height 26
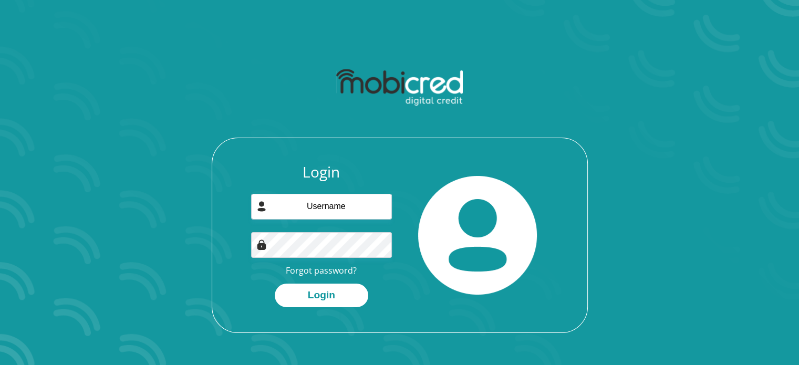
click at [285, 273] on div "Login Forgot password? Login" at bounding box center [321, 235] width 157 height 144
click at [291, 271] on link "Forgot password?" at bounding box center [321, 271] width 71 height 12
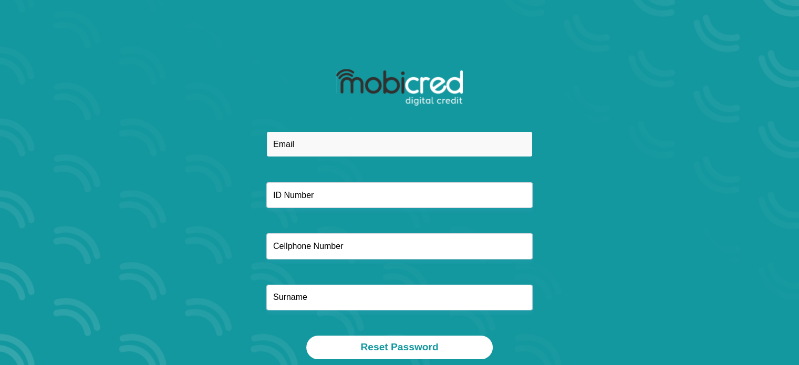
click at [334, 138] on input "email" at bounding box center [399, 144] width 266 height 26
